Goal: Manage account settings

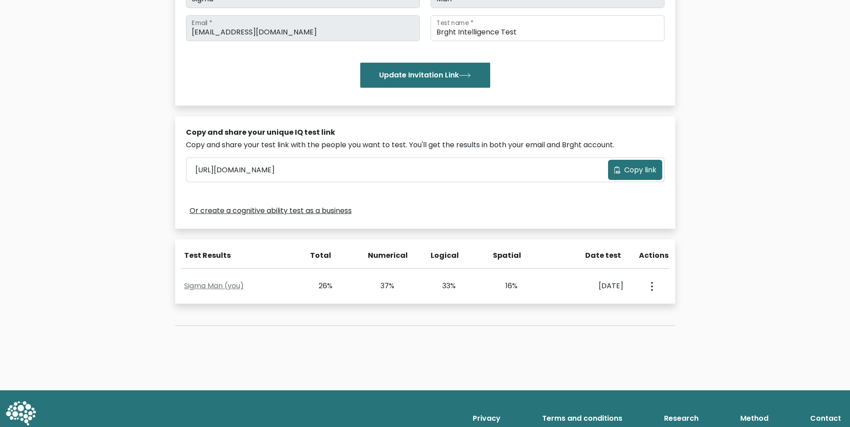
scroll to position [185, 0]
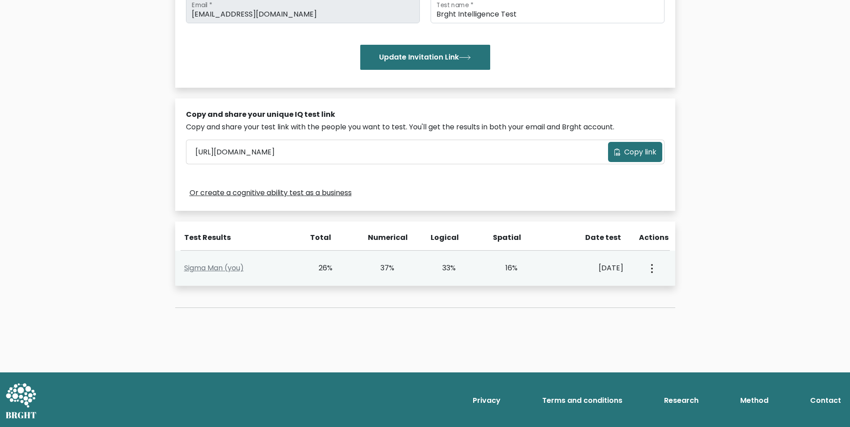
click at [653, 271] on button "button" at bounding box center [650, 268] width 7 height 28
click at [661, 293] on link "View Profile" at bounding box center [683, 294] width 71 height 14
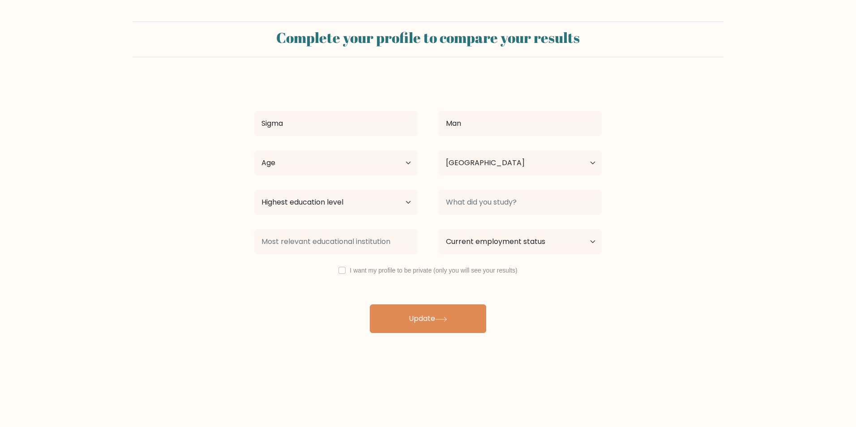
select select "CA"
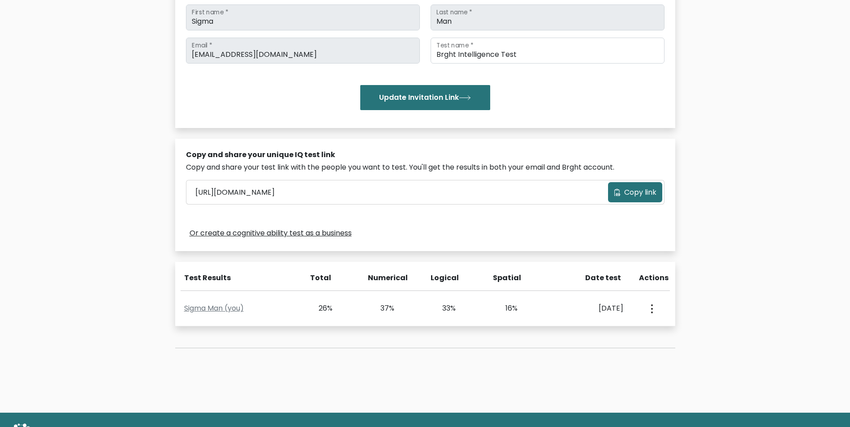
scroll to position [179, 0]
